Goal: Transaction & Acquisition: Purchase product/service

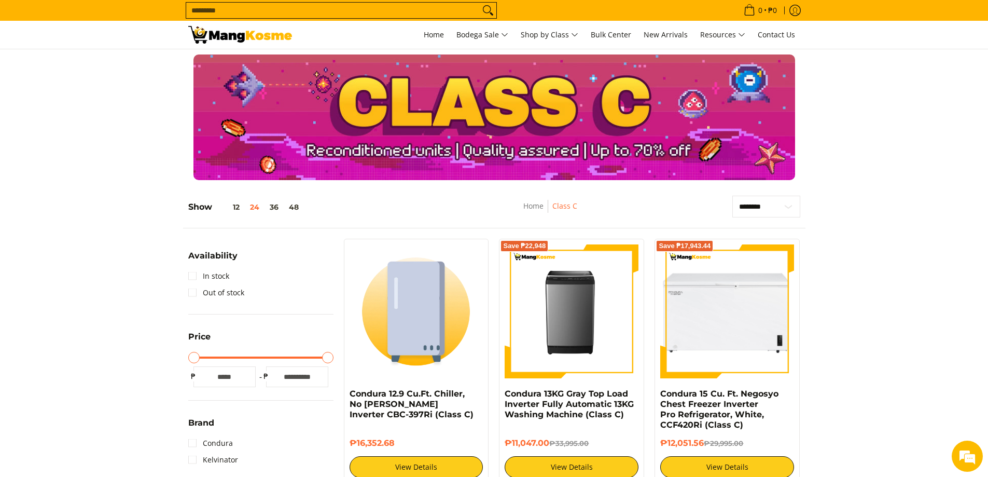
click at [864, 175] on div at bounding box center [494, 117] width 988 height 126
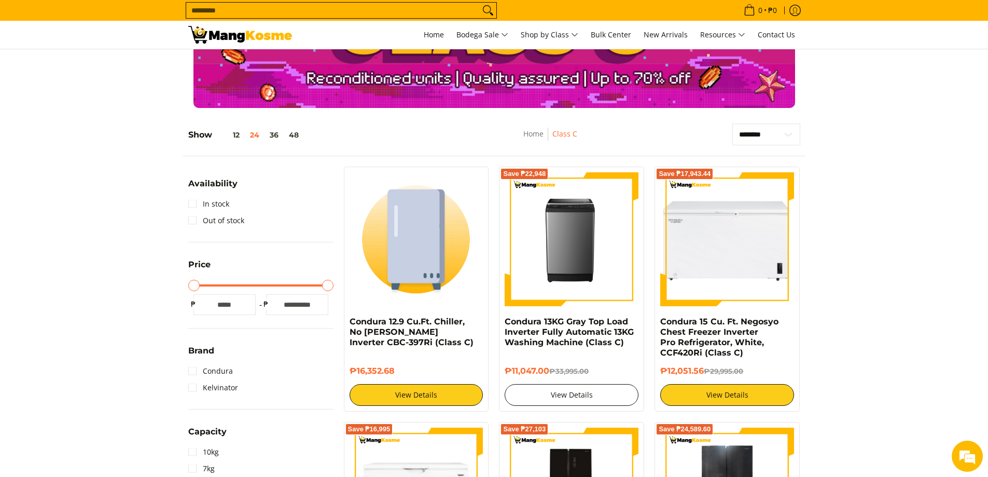
scroll to position [87, 0]
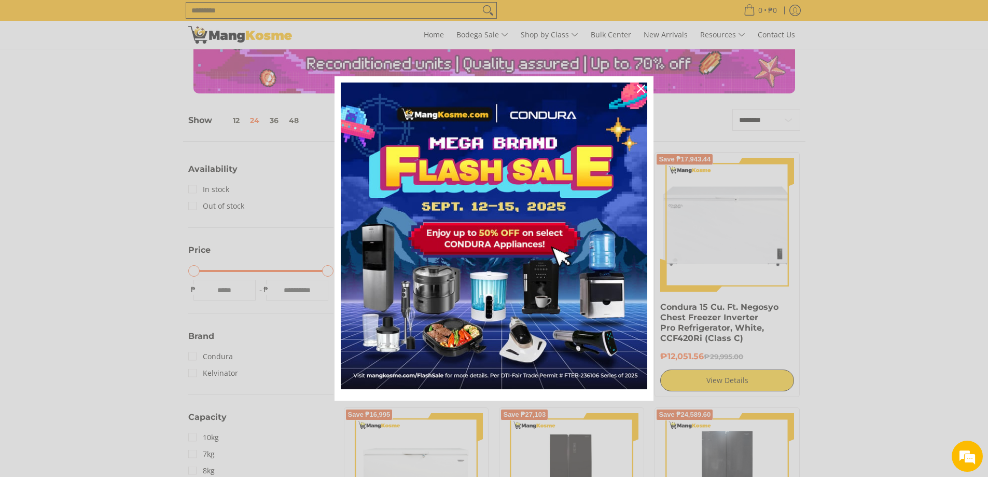
click at [943, 256] on div "Marketing offer form" at bounding box center [494, 238] width 988 height 477
click at [641, 86] on icon "close icon" at bounding box center [641, 89] width 8 height 8
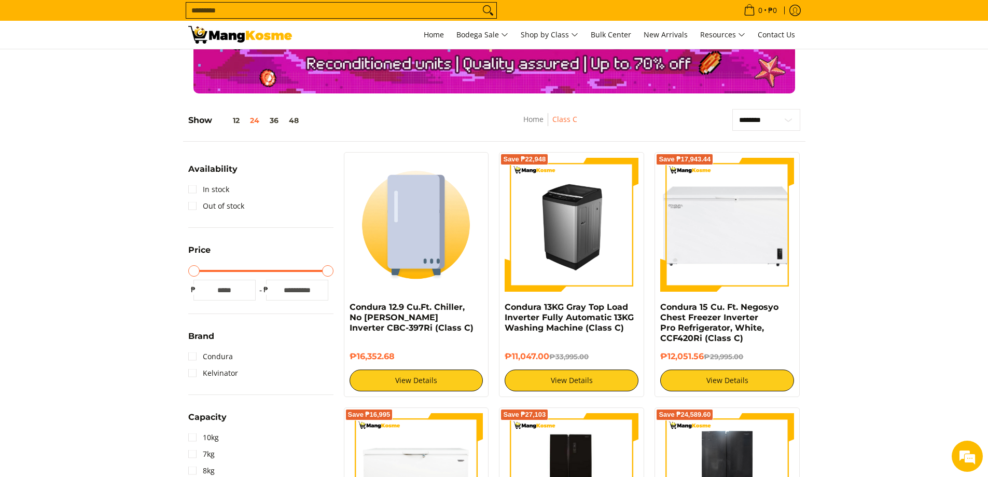
click at [608, 256] on img at bounding box center [572, 225] width 134 height 134
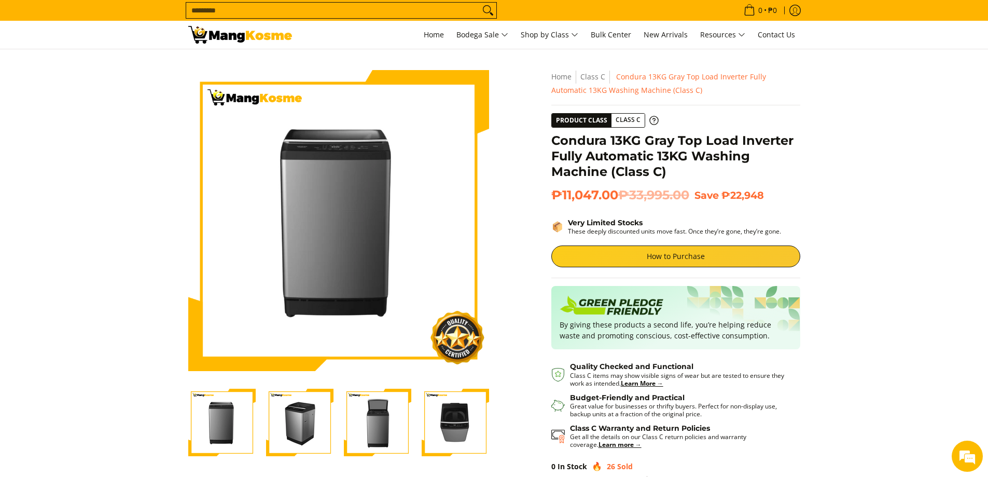
click at [938, 327] on section "Skip to Main Content Enable zoom Disable zoom Enable zoom Disable zoom Enable z…" at bounding box center [494, 298] width 988 height 498
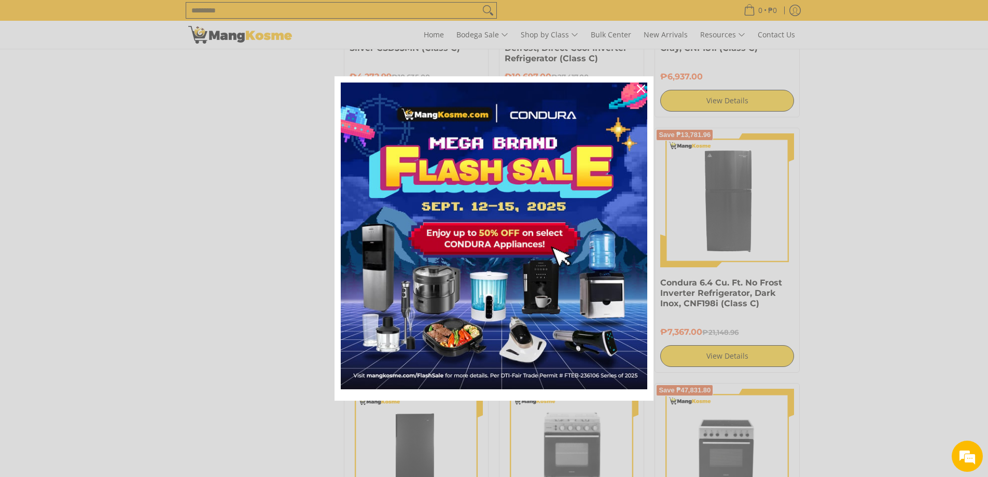
scroll to position [1643, 0]
click at [637, 89] on icon "close icon" at bounding box center [641, 89] width 8 height 8
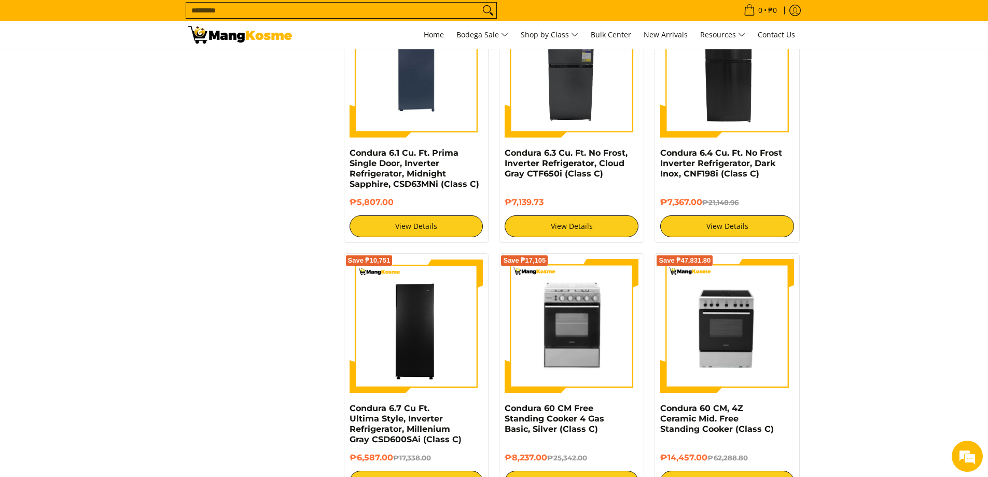
scroll to position [1903, 0]
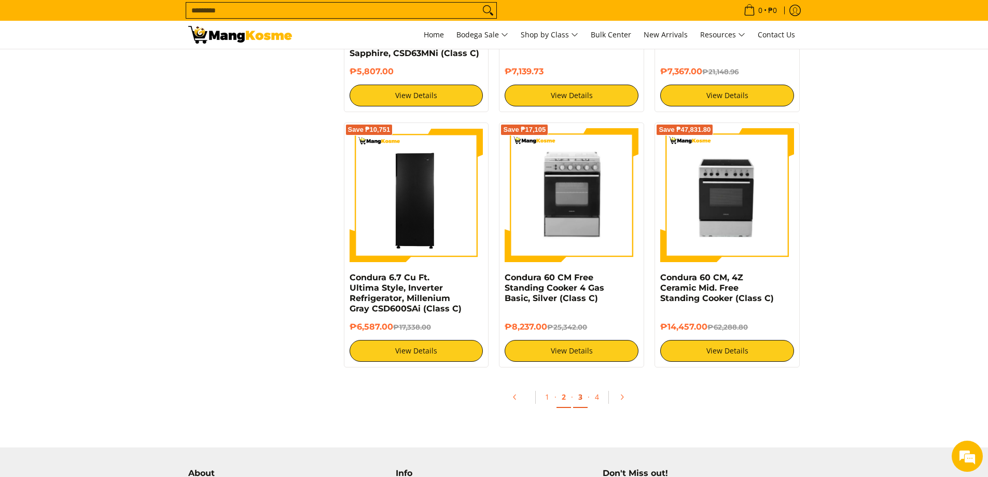
click at [573, 399] on link "3" at bounding box center [580, 397] width 15 height 21
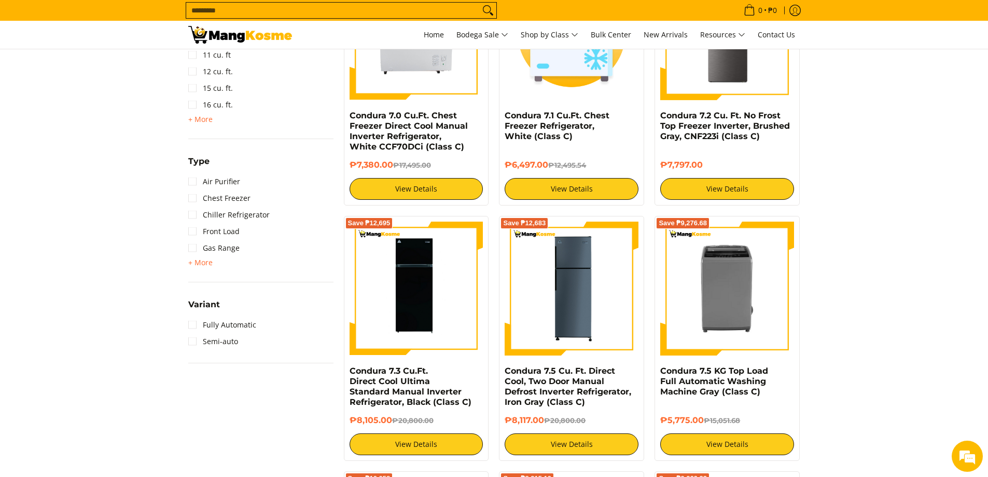
scroll to position [865, 0]
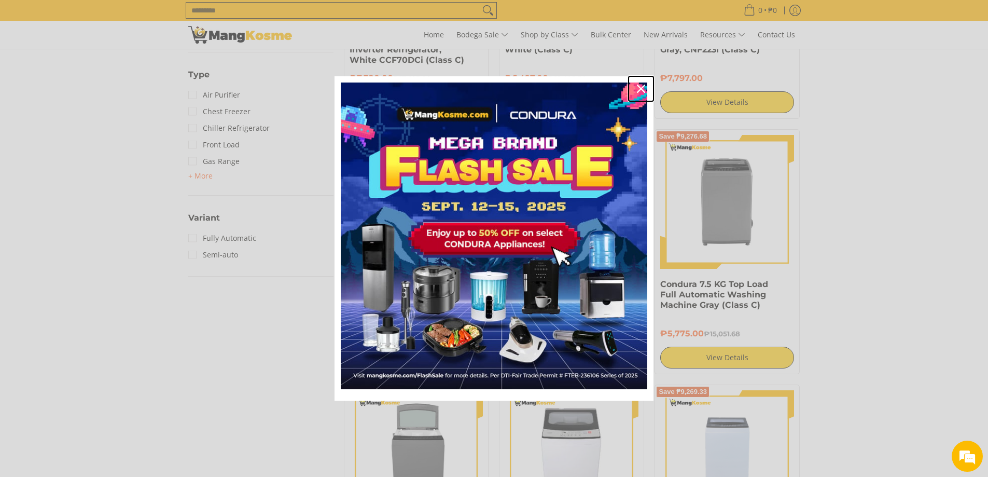
click at [641, 90] on icon "close icon" at bounding box center [641, 89] width 8 height 8
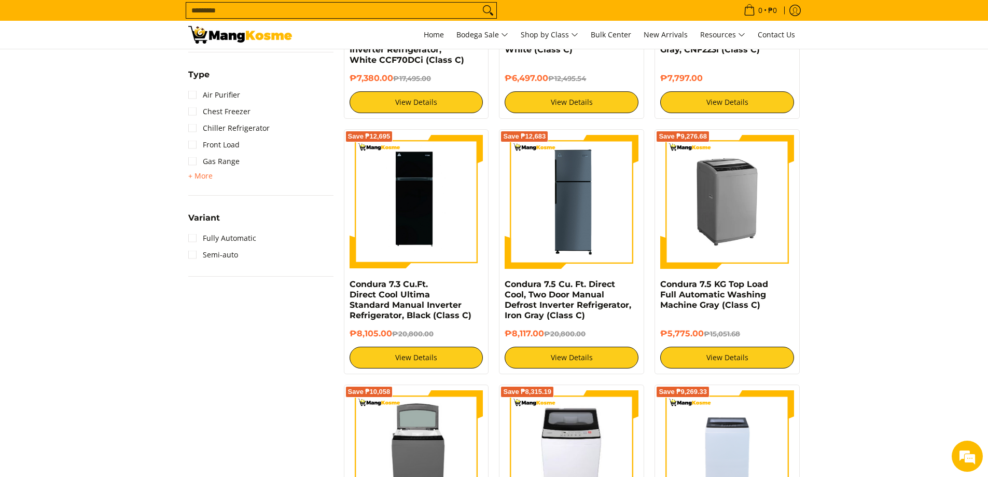
click at [734, 208] on img at bounding box center [727, 202] width 134 height 134
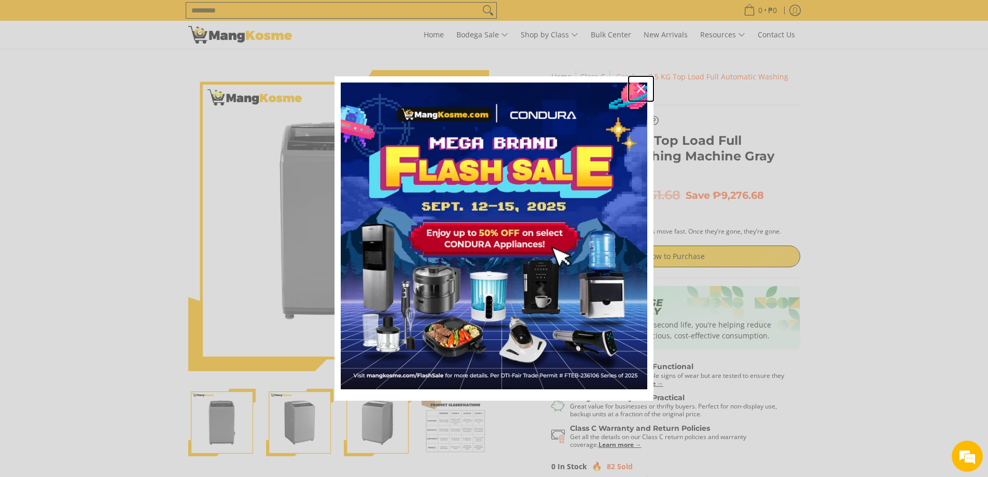
click at [641, 86] on icon "close icon" at bounding box center [641, 89] width 8 height 8
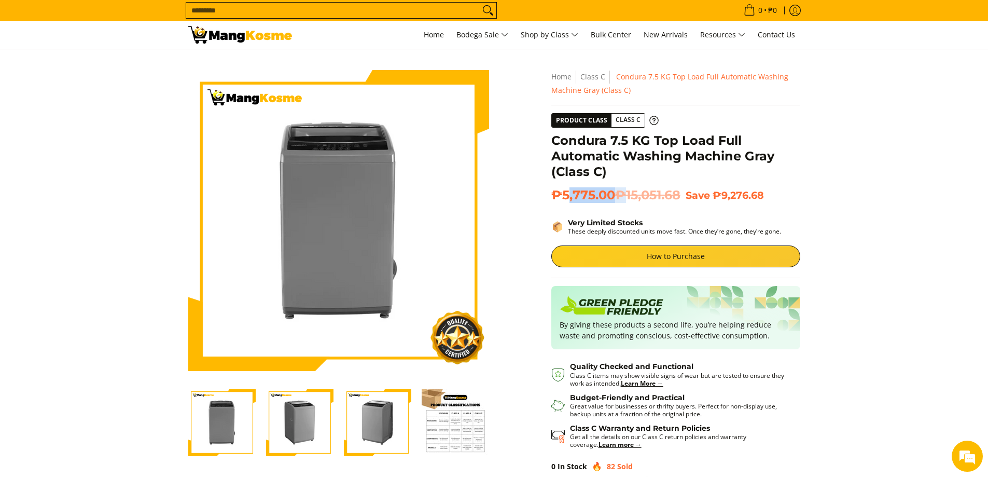
drag, startPoint x: 568, startPoint y: 196, endPoint x: 632, endPoint y: 196, distance: 63.8
click at [632, 196] on span "₱5,775.00 ₱15,051.68" at bounding box center [616, 195] width 129 height 16
click at [845, 187] on section "Skip to Main Content Enable zoom Disable zoom Enable zoom Disable zoom Enable z…" at bounding box center [494, 298] width 988 height 498
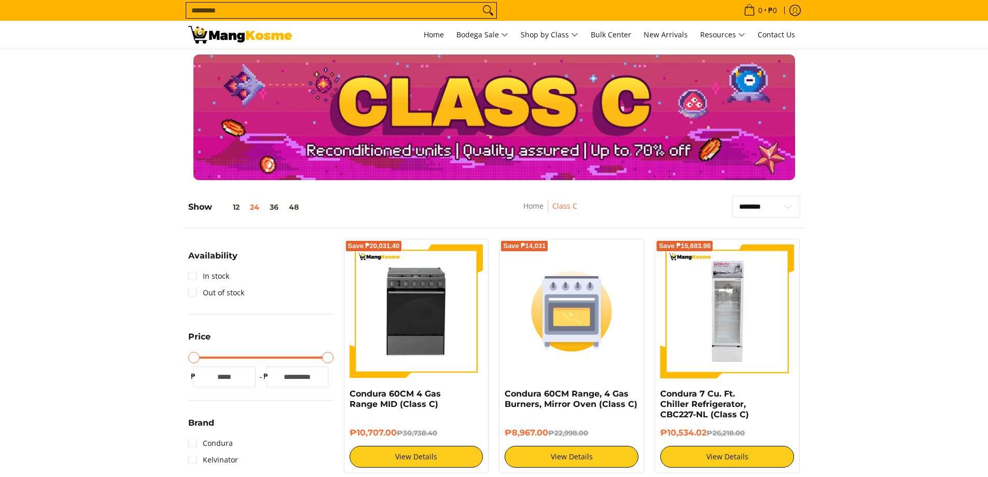
scroll to position [865, 0]
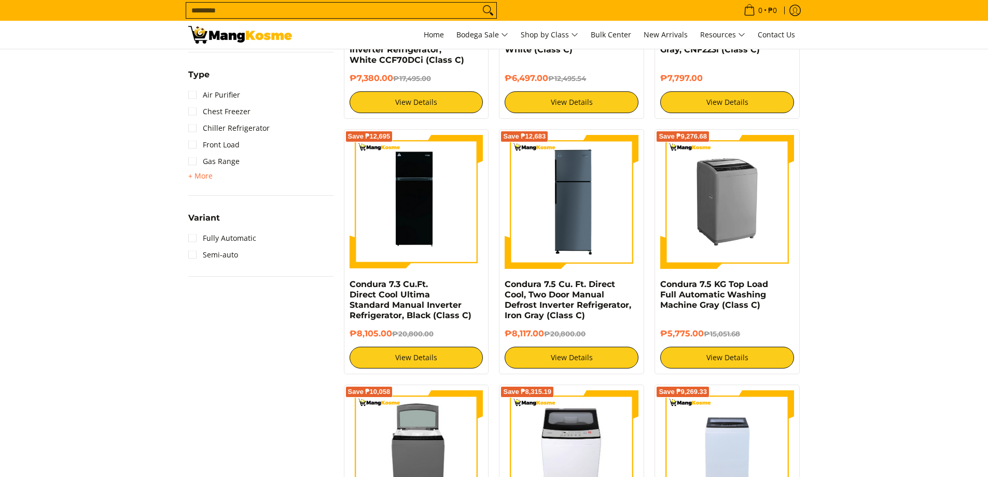
click at [743, 248] on img at bounding box center [727, 202] width 134 height 134
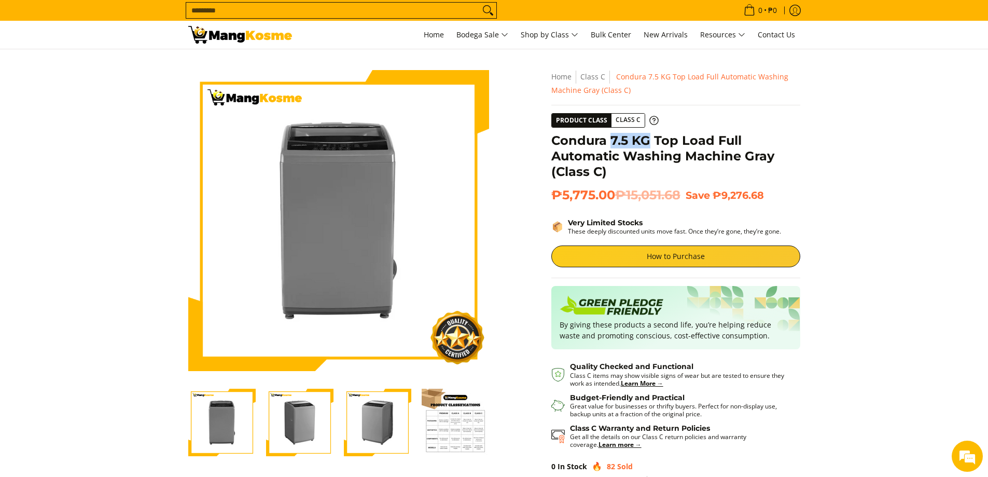
drag, startPoint x: 613, startPoint y: 138, endPoint x: 650, endPoint y: 141, distance: 37.0
click at [650, 141] on h1 "Condura 7.5 KG Top Load Full Automatic Washing Machine Gray (Class C)" at bounding box center [676, 156] width 249 height 47
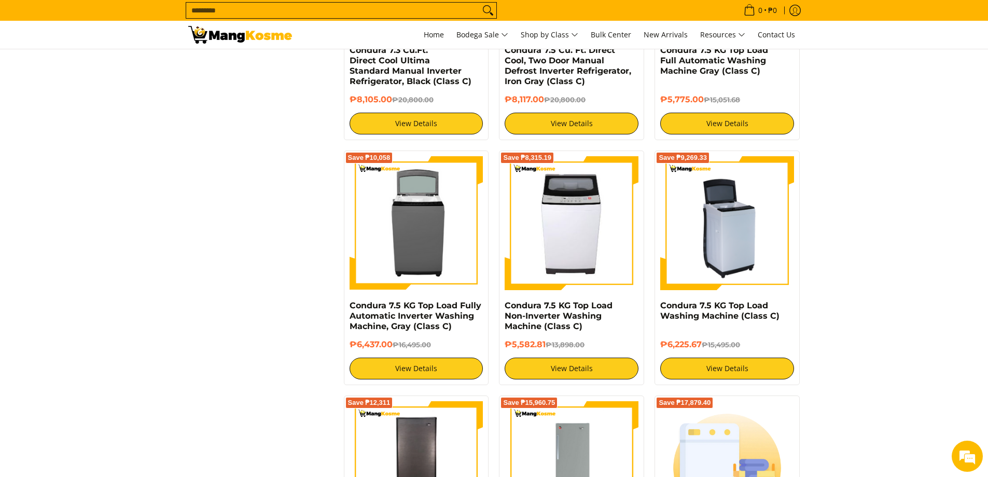
scroll to position [1124, 0]
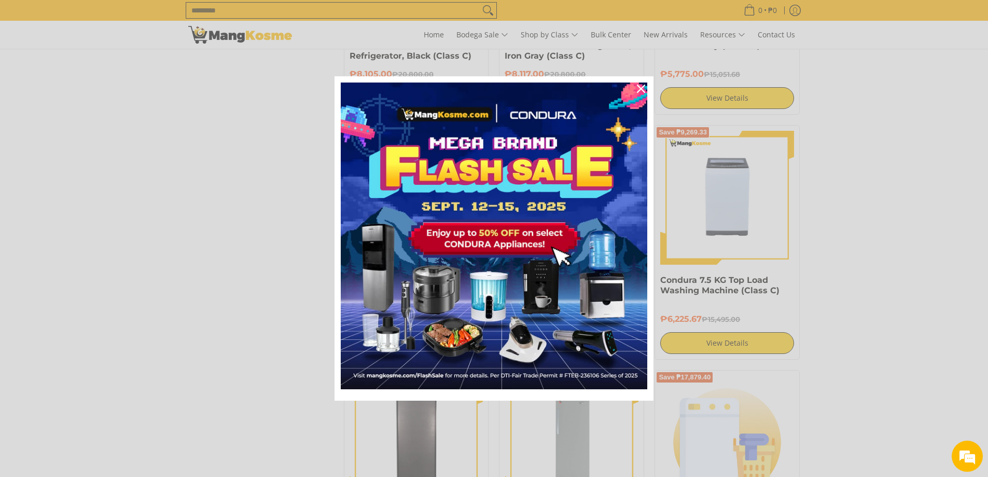
click at [920, 234] on div "Marketing offer form" at bounding box center [494, 238] width 988 height 477
click at [644, 86] on icon "close icon" at bounding box center [641, 89] width 8 height 8
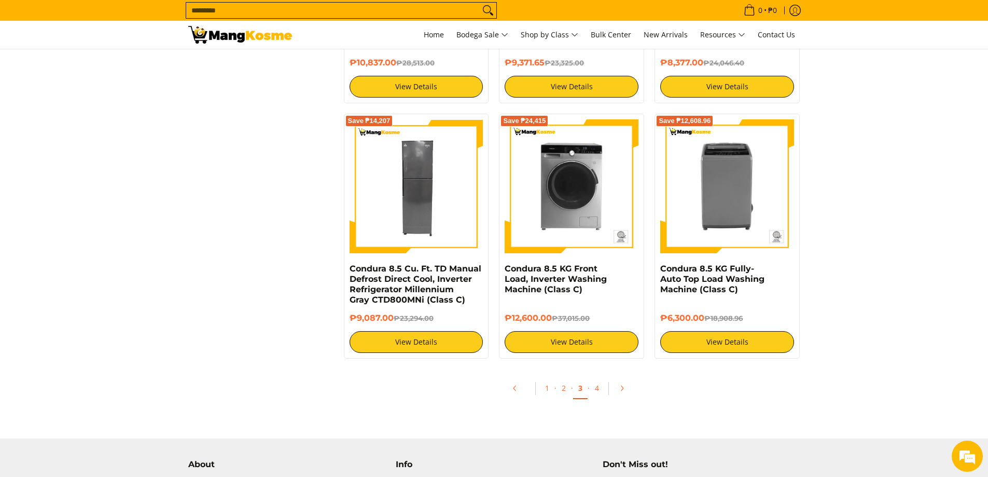
scroll to position [1903, 0]
